Goal: Task Accomplishment & Management: Manage account settings

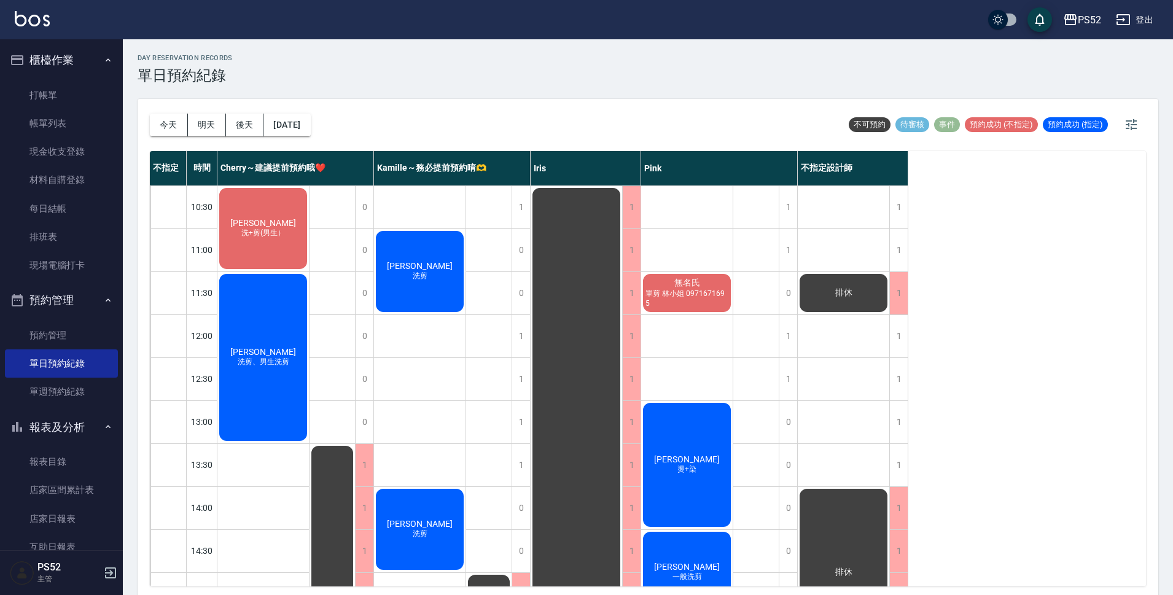
scroll to position [103, 0]
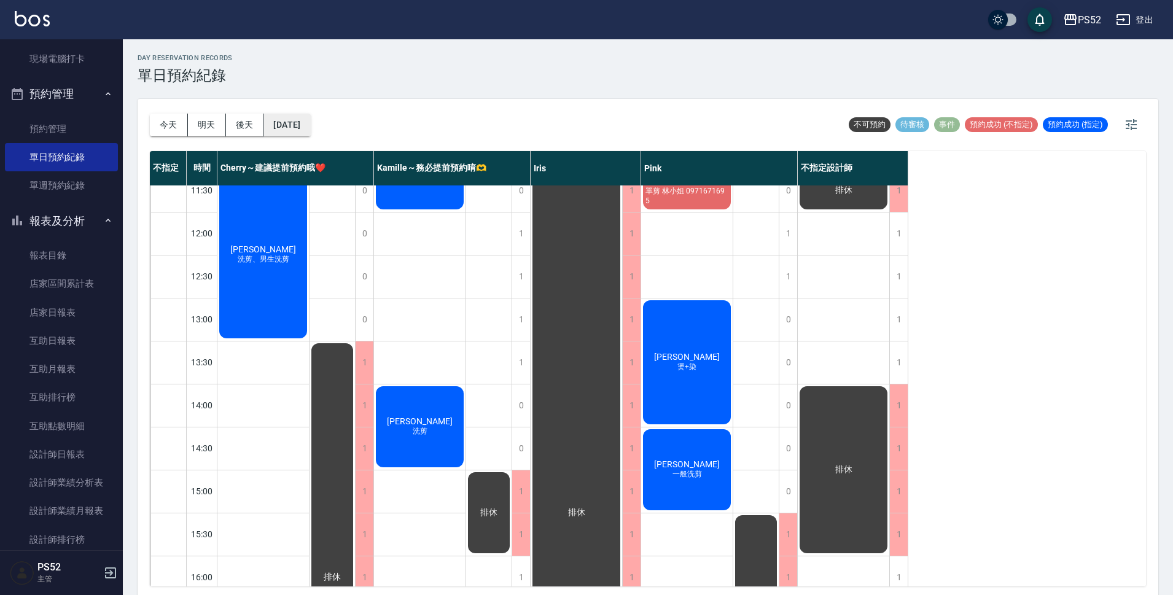
click at [293, 135] on button "[DATE]" at bounding box center [286, 125] width 47 height 23
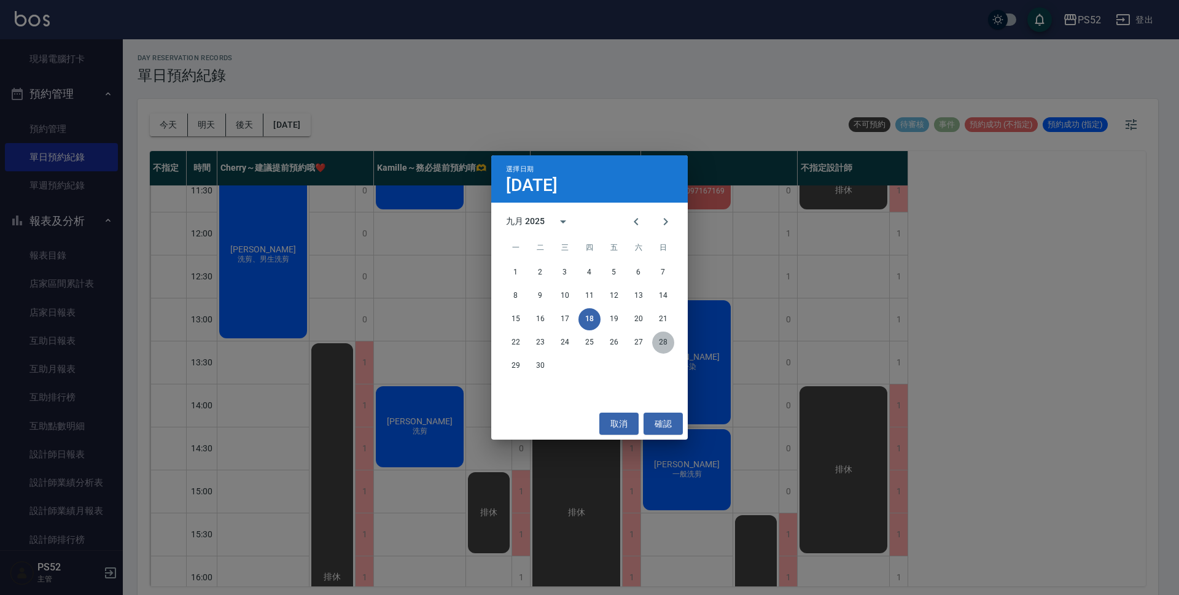
click at [661, 340] on button "28" at bounding box center [663, 343] width 22 height 22
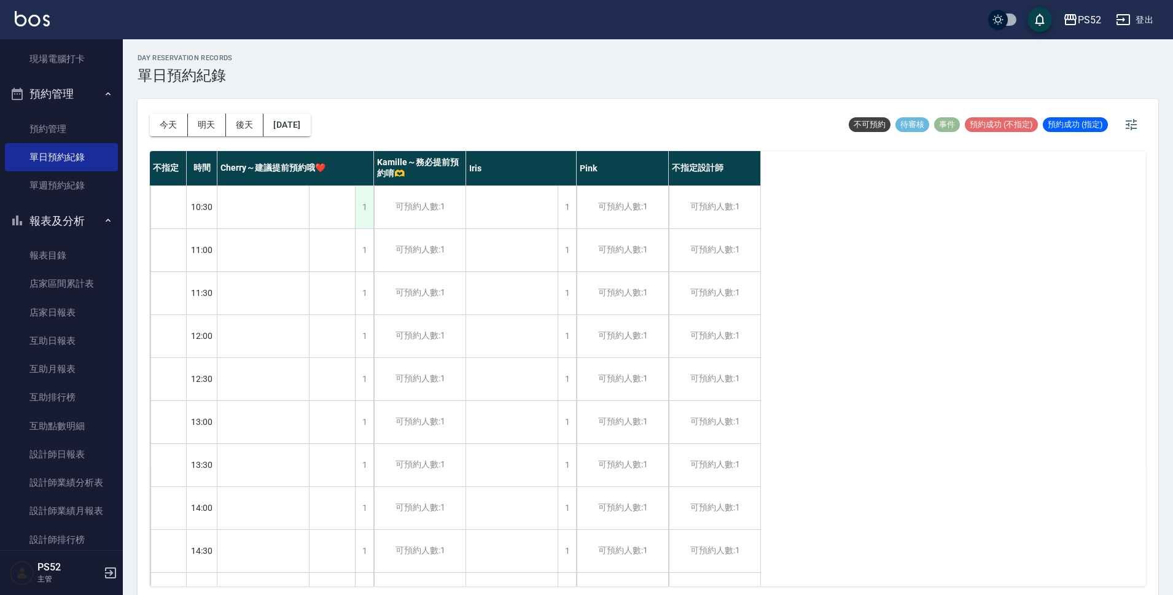
click at [359, 206] on div "1" at bounding box center [364, 207] width 18 height 42
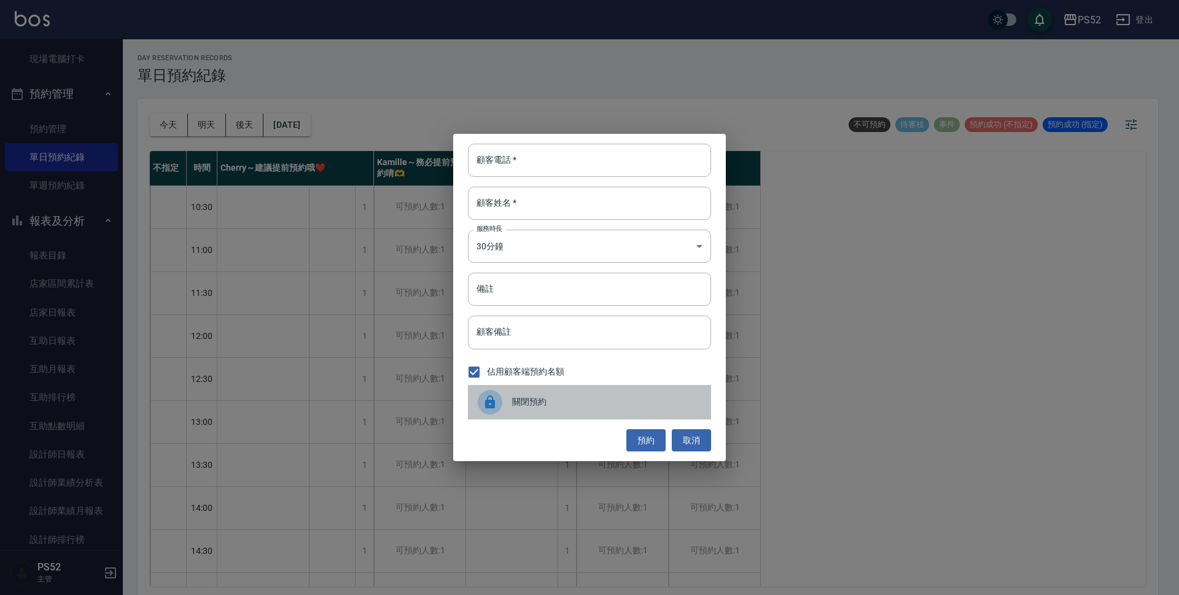
click at [569, 397] on span "關閉預約" at bounding box center [606, 401] width 189 height 13
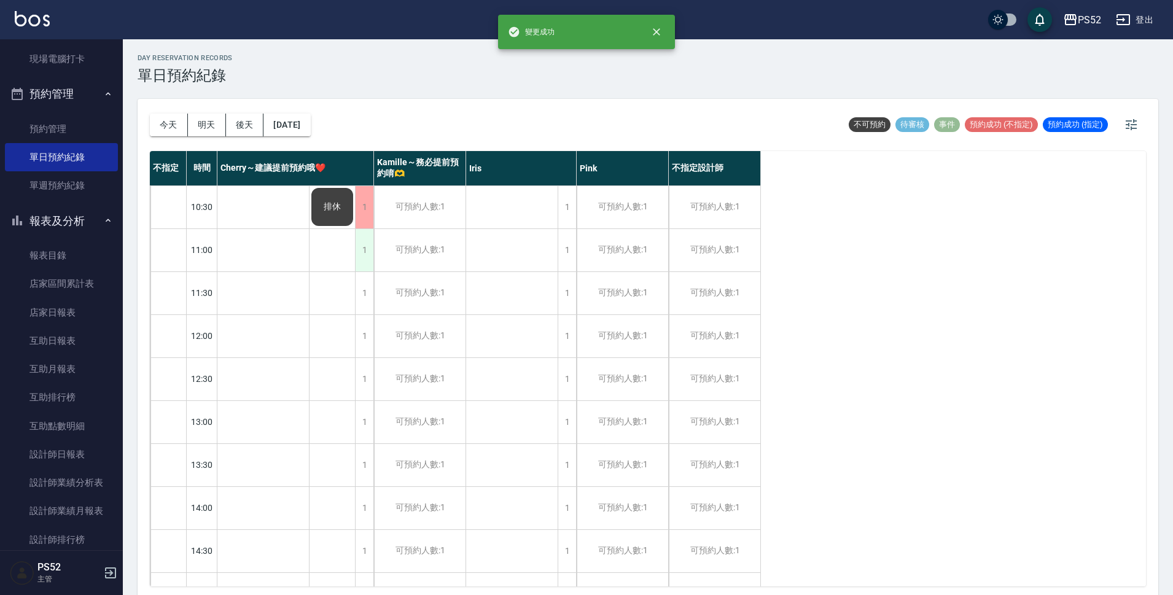
click at [362, 258] on div "1" at bounding box center [364, 250] width 18 height 42
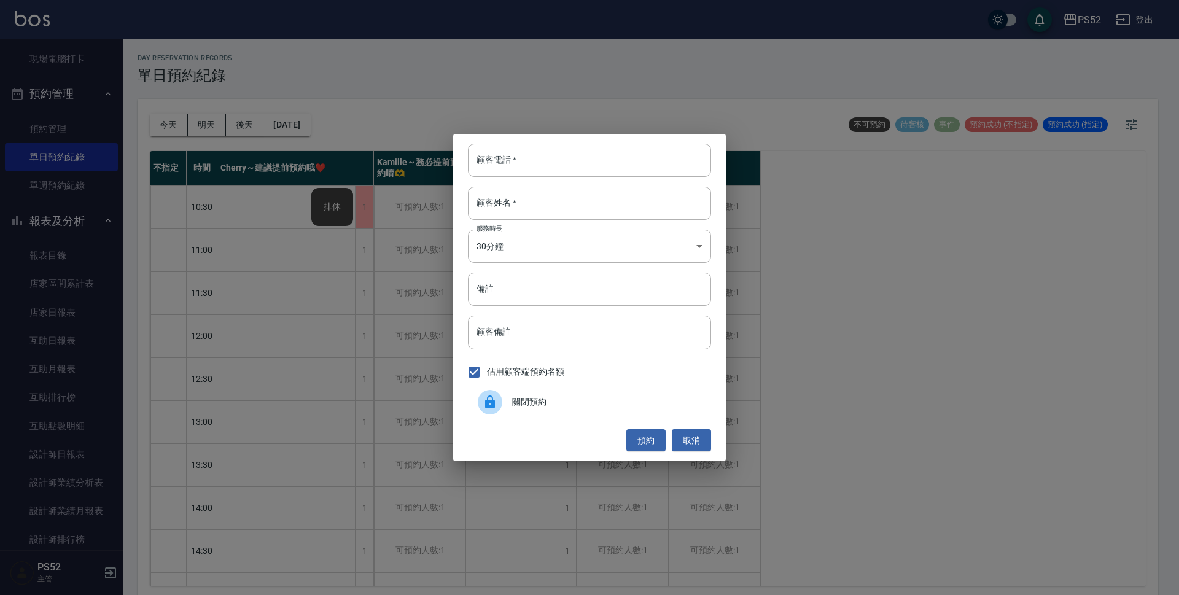
click at [559, 397] on span "關閉預約" at bounding box center [606, 401] width 189 height 13
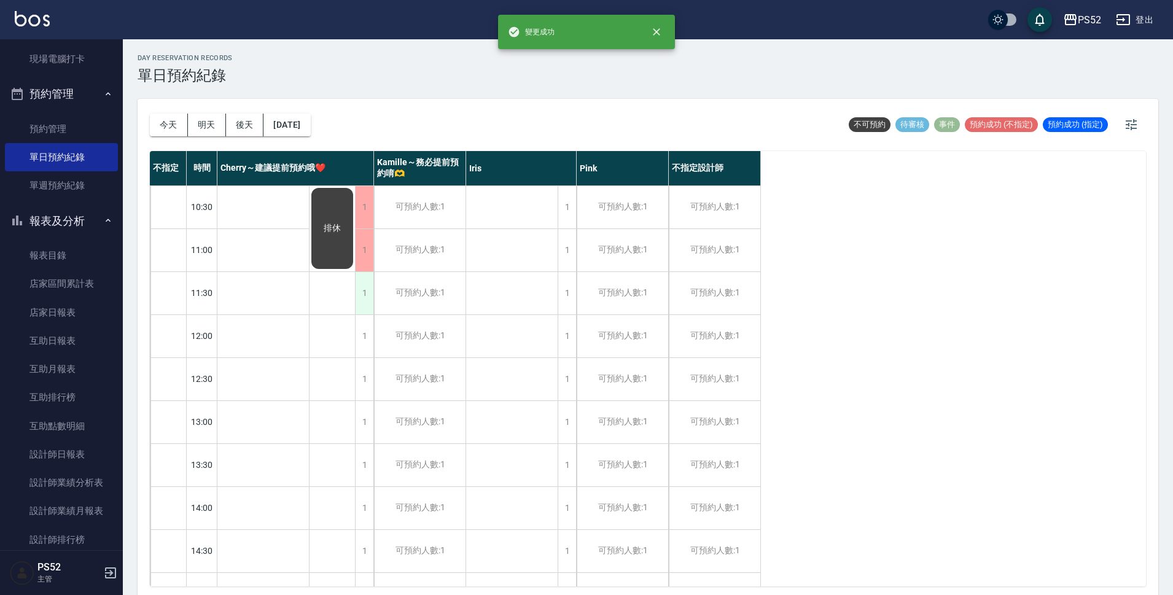
click at [371, 307] on div "1" at bounding box center [364, 293] width 18 height 42
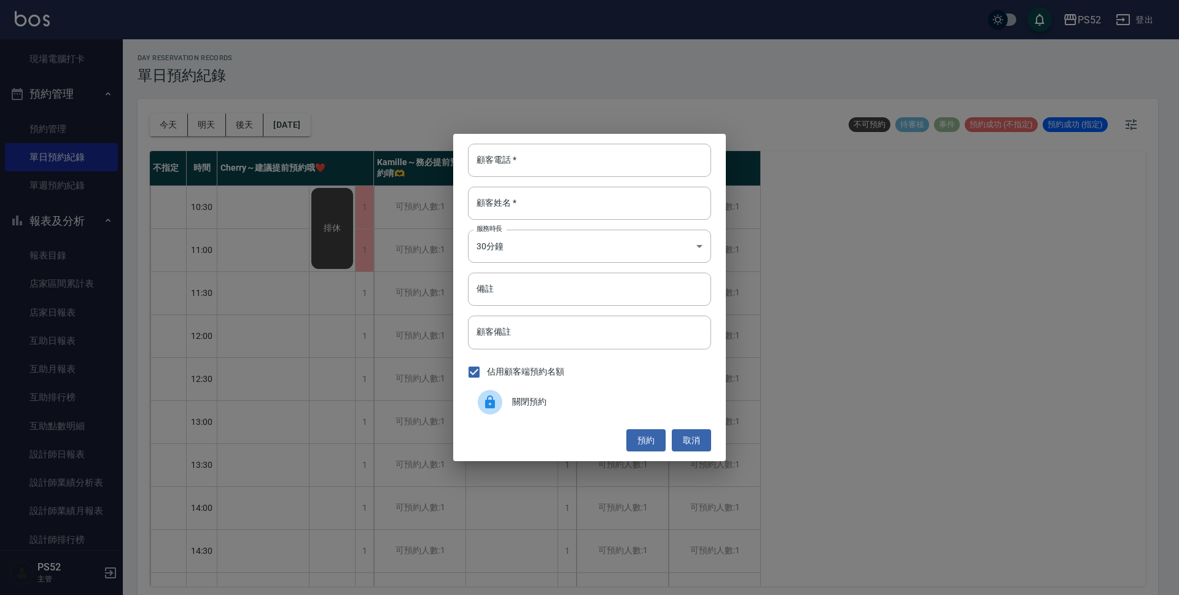
click at [592, 417] on div "關閉預約" at bounding box center [589, 402] width 243 height 34
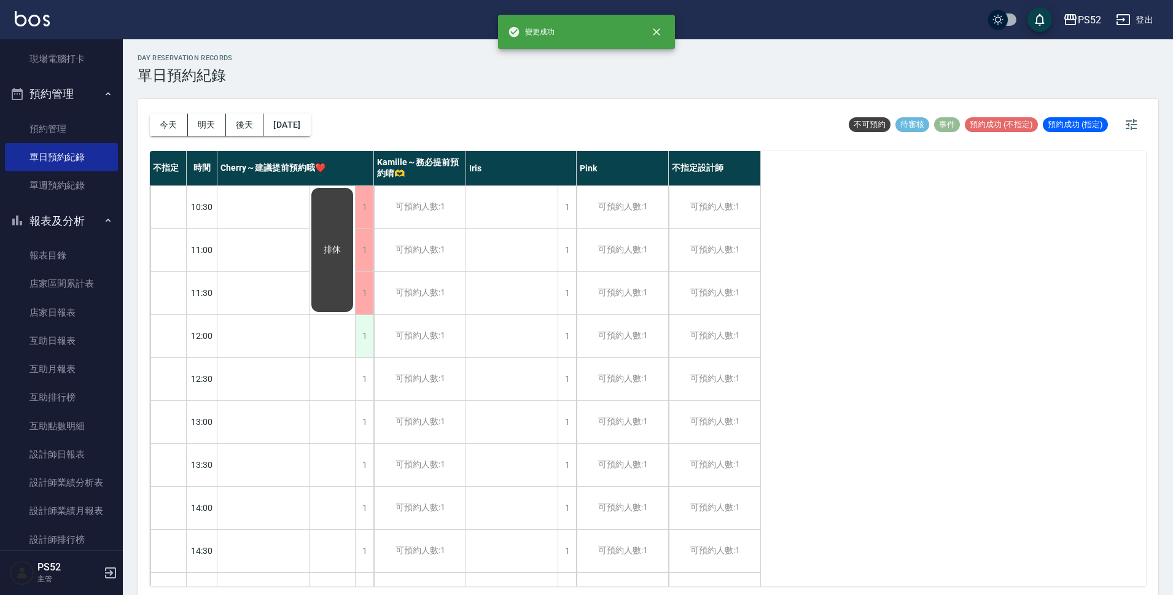
click at [356, 322] on div "1" at bounding box center [364, 336] width 18 height 42
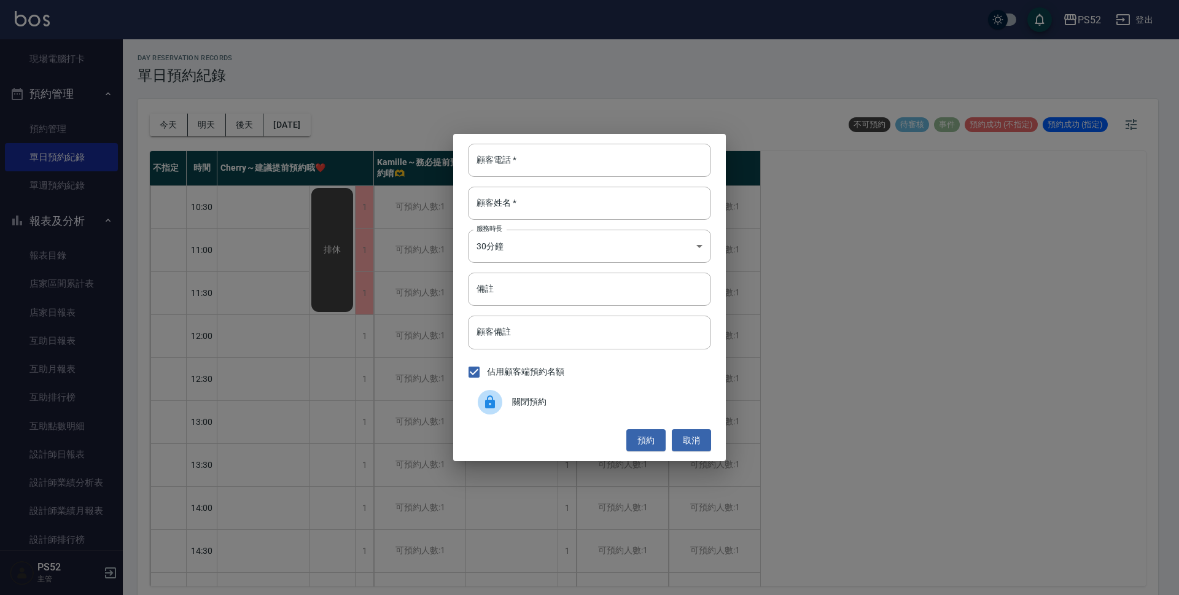
click at [550, 392] on div "關閉預約" at bounding box center [589, 402] width 243 height 34
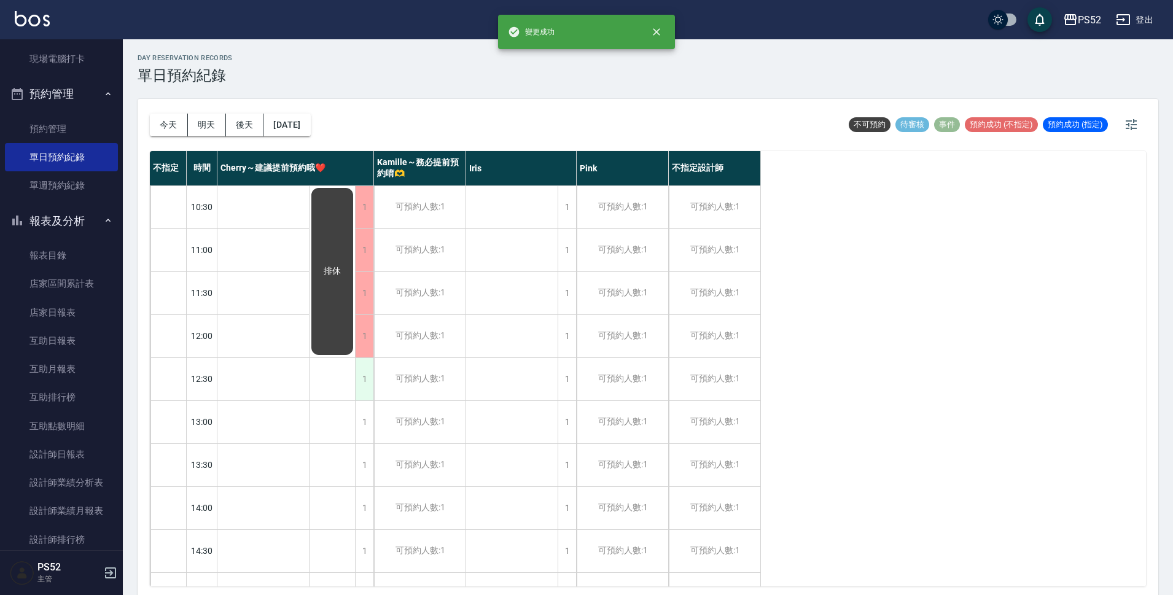
click at [364, 387] on div "1" at bounding box center [364, 379] width 18 height 42
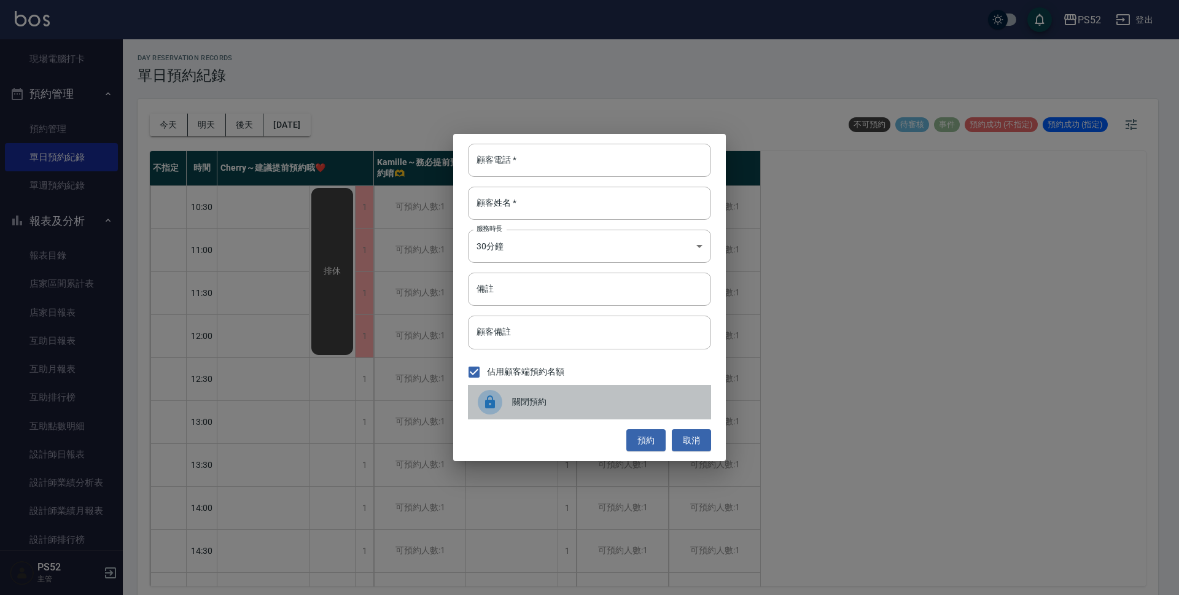
click at [500, 404] on div at bounding box center [490, 402] width 25 height 25
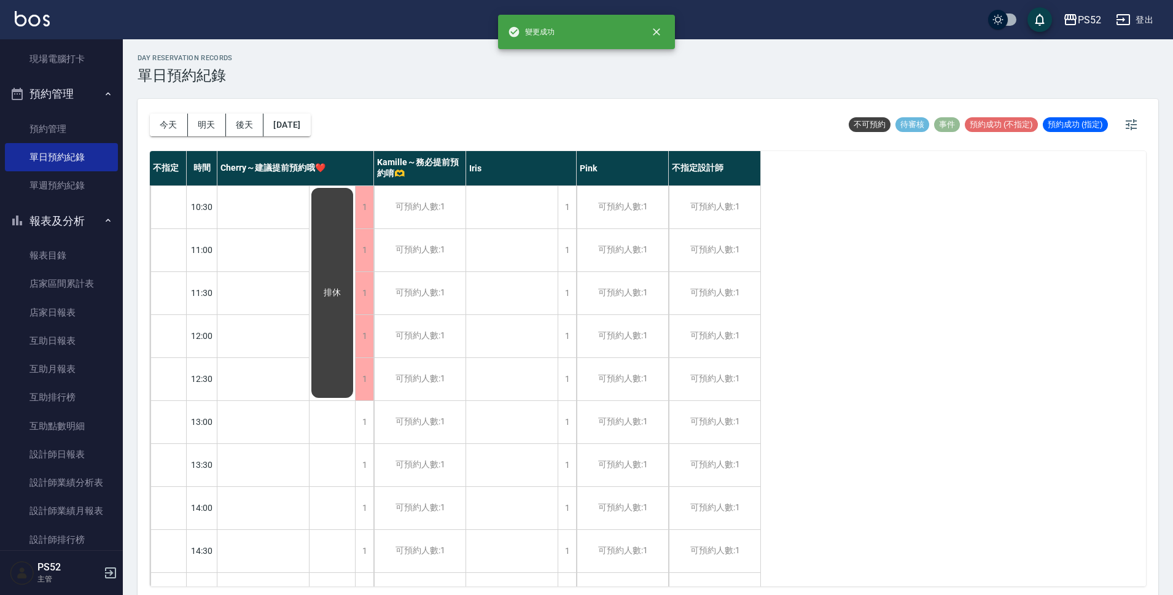
click at [372, 442] on div "1" at bounding box center [364, 422] width 18 height 42
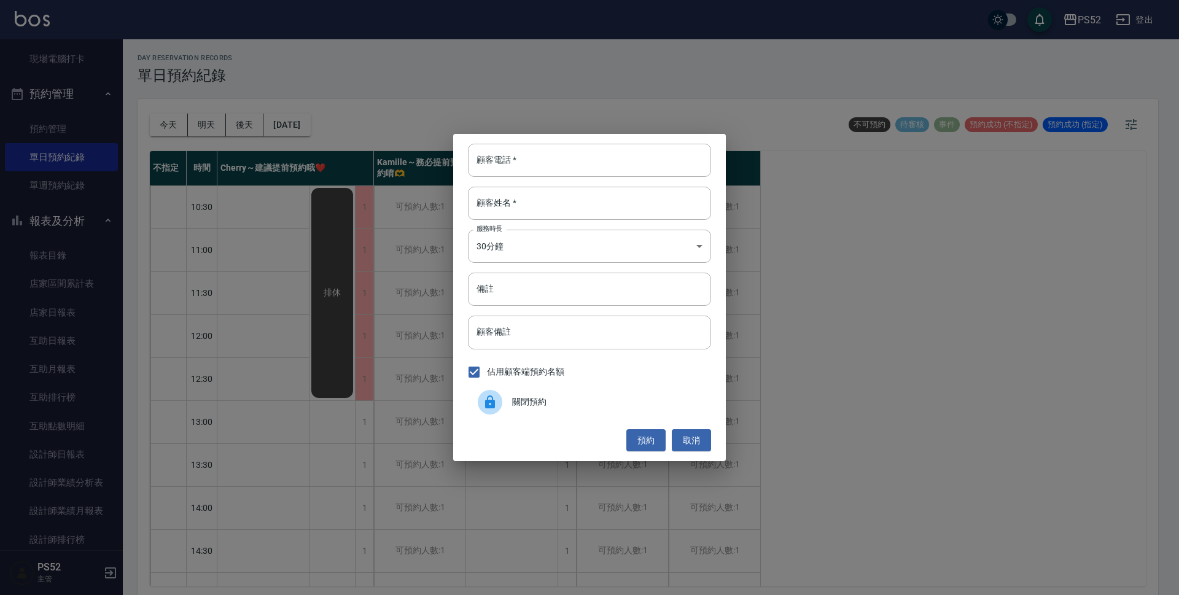
click at [545, 412] on div "關閉預約" at bounding box center [589, 402] width 243 height 34
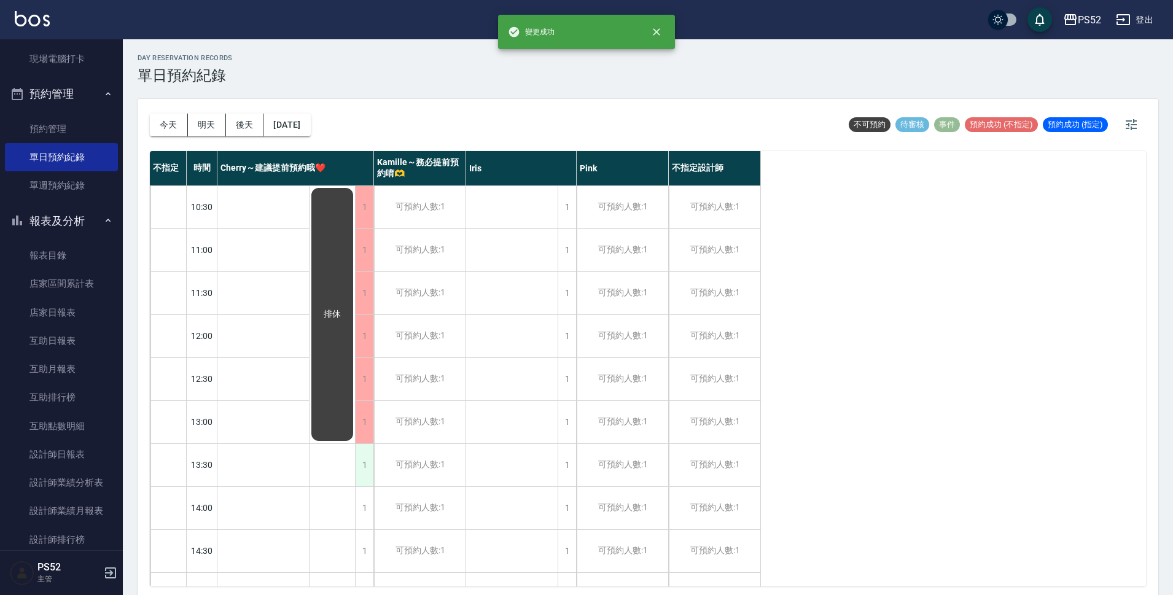
click at [365, 478] on div "1" at bounding box center [364, 465] width 18 height 42
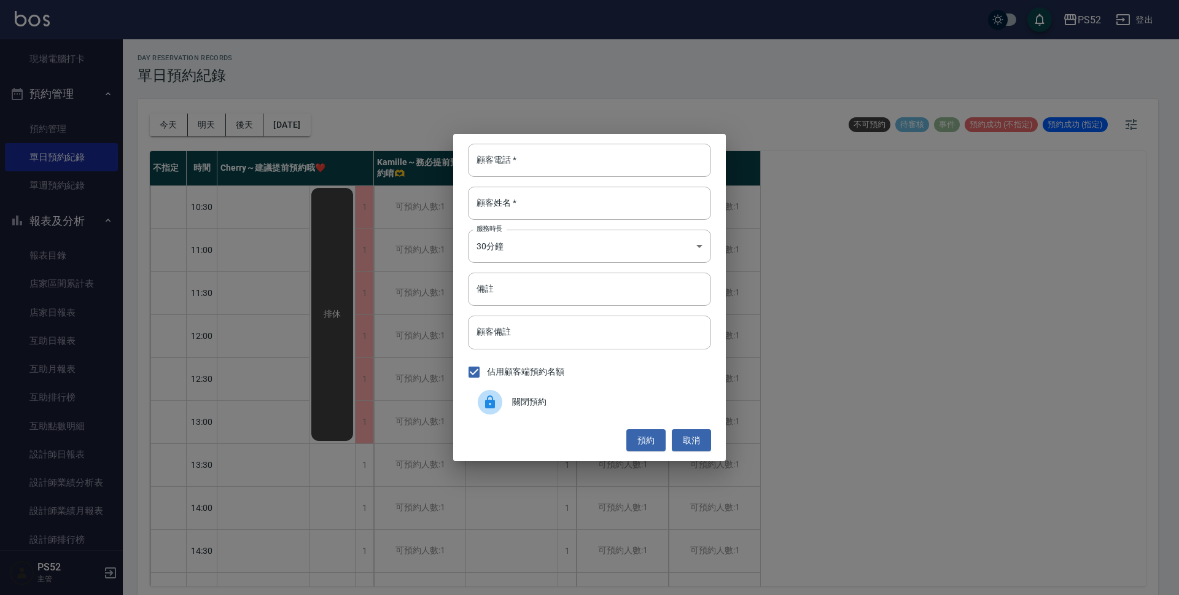
click at [577, 405] on span "關閉預約" at bounding box center [606, 401] width 189 height 13
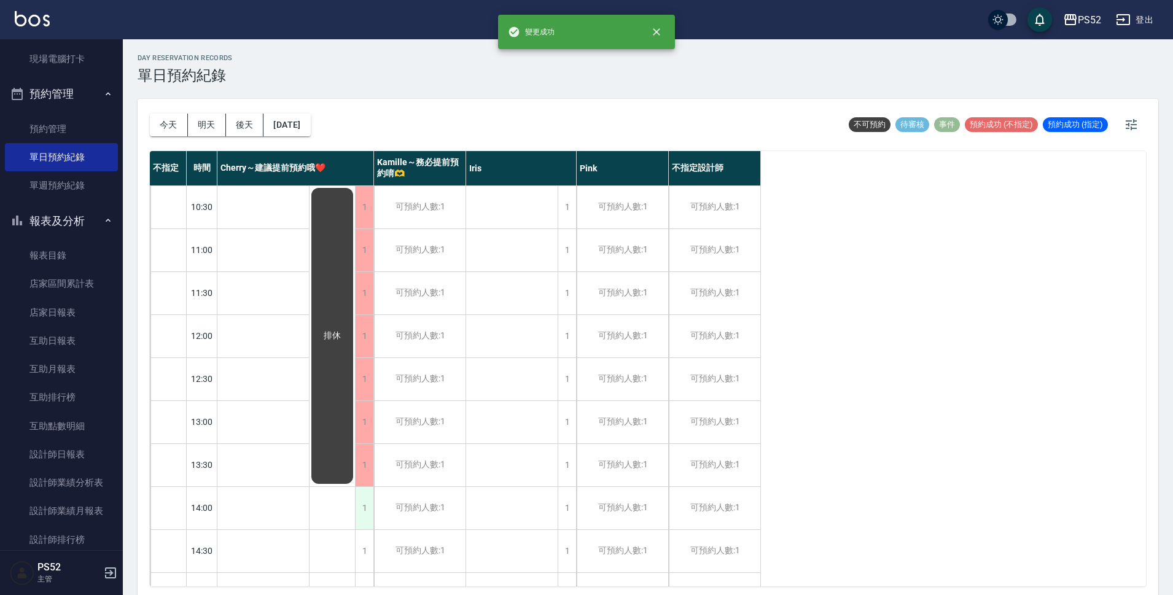
click at [365, 522] on div "1" at bounding box center [364, 508] width 18 height 42
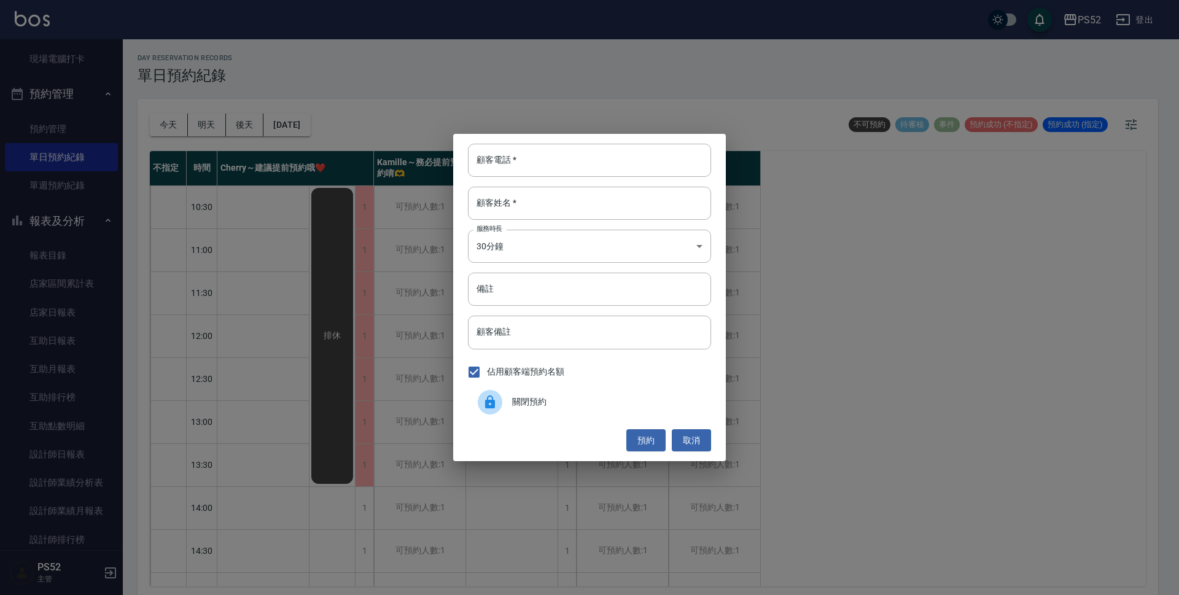
click at [545, 408] on span "關閉預約" at bounding box center [606, 401] width 189 height 13
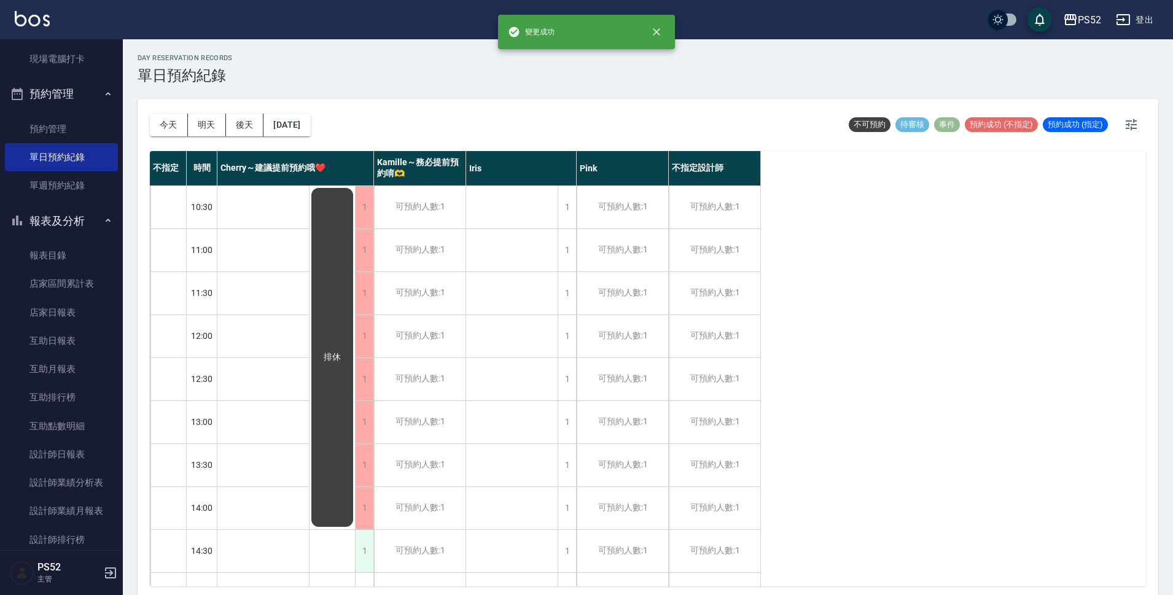
click at [367, 560] on div "1" at bounding box center [364, 551] width 18 height 42
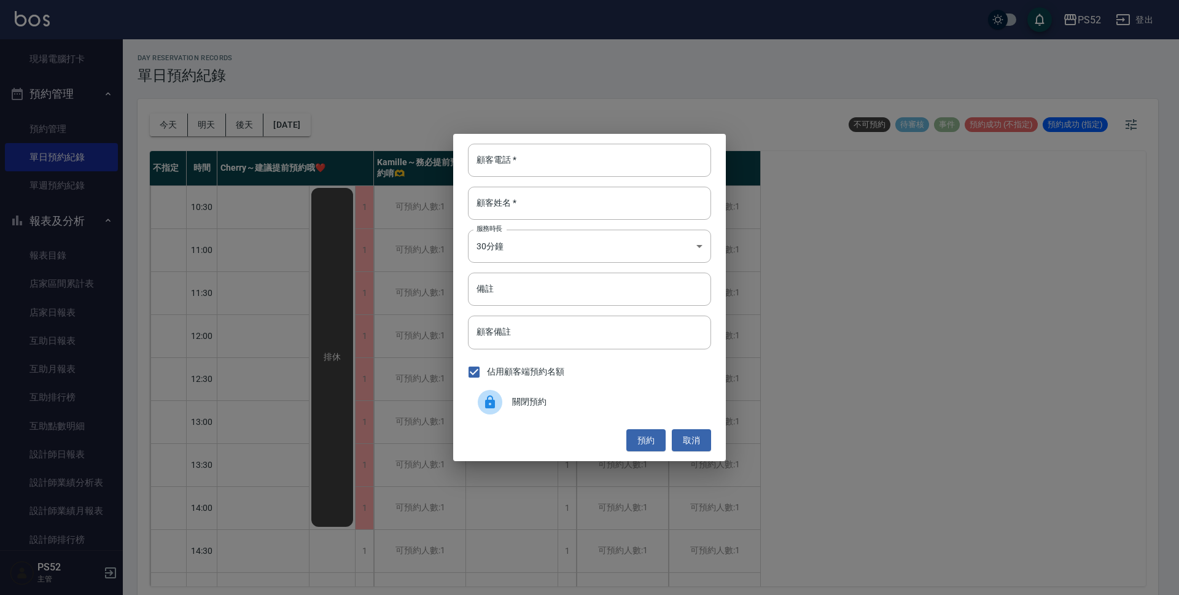
click at [656, 414] on div "關閉預約" at bounding box center [589, 402] width 243 height 34
